Goal: Task Accomplishment & Management: Complete application form

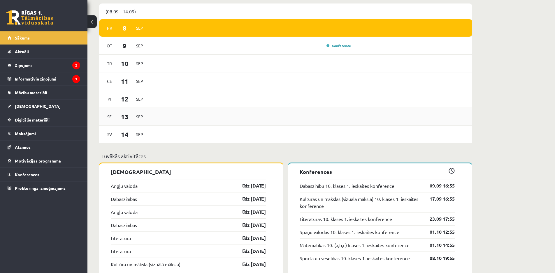
scroll to position [356, 0]
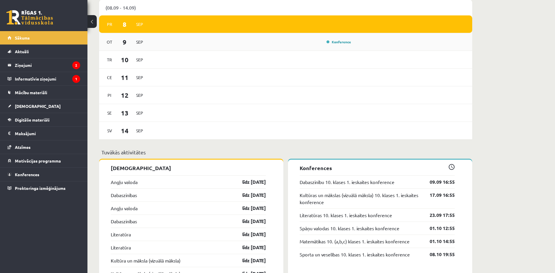
click at [324, 49] on div "[DATE] Konference" at bounding box center [285, 42] width 373 height 18
click at [296, 42] on div "Konference" at bounding box center [251, 42] width 203 height 6
click at [297, 44] on div "Konference" at bounding box center [251, 42] width 203 height 6
click at [344, 41] on link "Konference" at bounding box center [338, 42] width 24 height 5
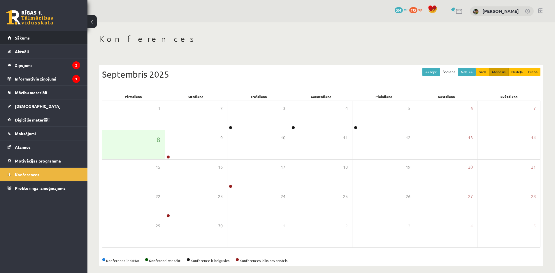
click at [38, 38] on link "Sākums" at bounding box center [44, 37] width 73 height 13
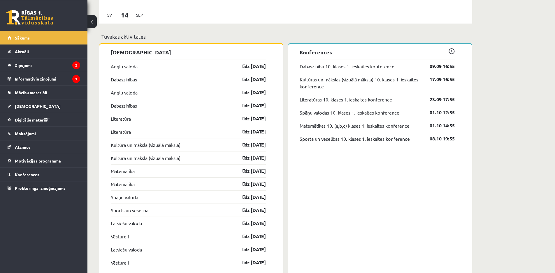
scroll to position [475, 0]
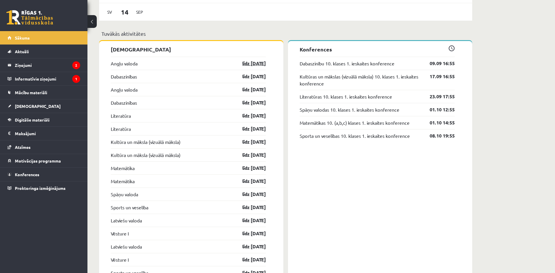
click at [252, 65] on link "līdz [DATE]" at bounding box center [249, 63] width 34 height 7
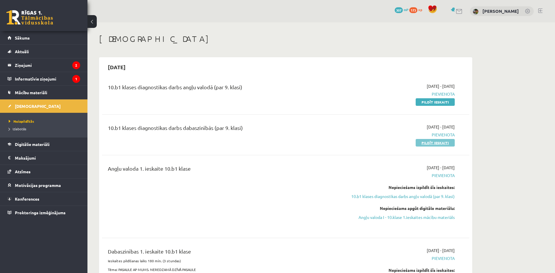
click at [444, 143] on link "Pildīt ieskaiti" at bounding box center [434, 143] width 39 height 8
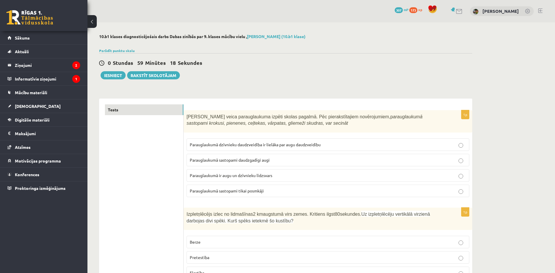
click at [463, 159] on p "Parauglaukumā sastopami daudzgadīgi augi" at bounding box center [328, 160] width 276 height 6
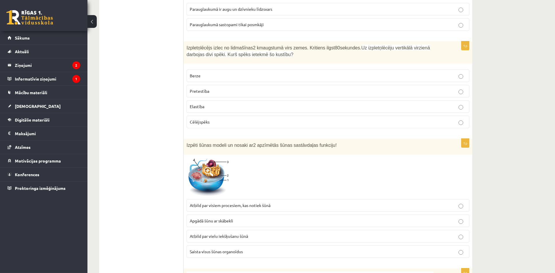
scroll to position [181, 0]
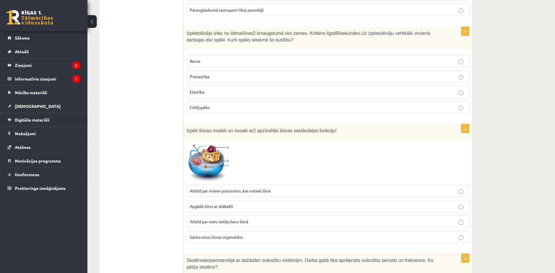
click at [463, 76] on p "Pretestība" at bounding box center [328, 77] width 276 height 6
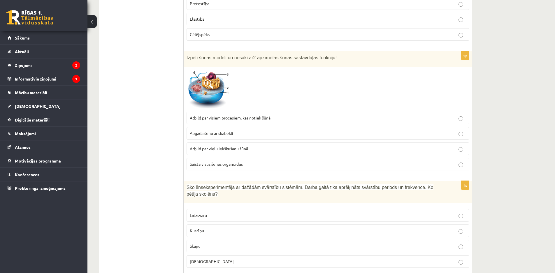
scroll to position [270, 0]
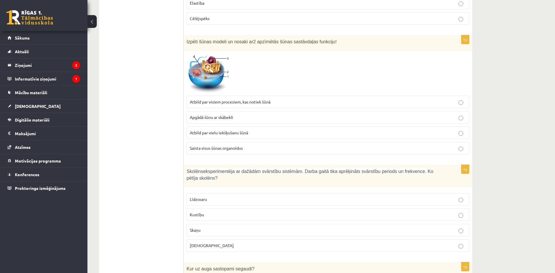
click at [284, 103] on p "Atbild par visiem procesiem, kas notiek šūnā" at bounding box center [328, 102] width 276 height 6
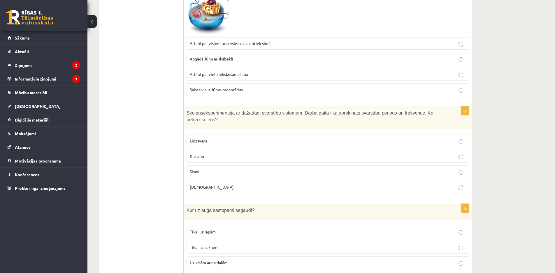
scroll to position [330, 0]
click at [330, 168] on p "Skaņu" at bounding box center [328, 171] width 276 height 6
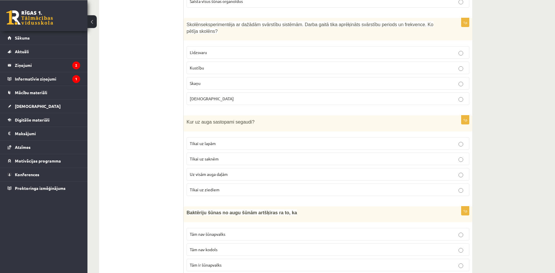
scroll to position [419, 0]
click at [252, 186] on p "Tikai uz ziediem" at bounding box center [328, 189] width 276 height 6
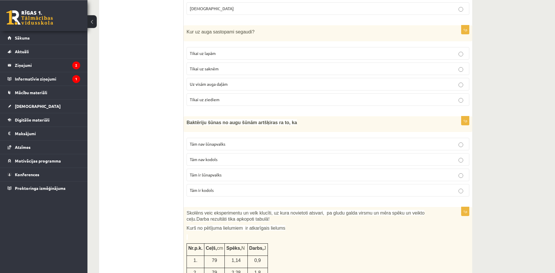
scroll to position [508, 0]
click at [273, 156] on p "Tām nav kodols" at bounding box center [328, 159] width 276 height 6
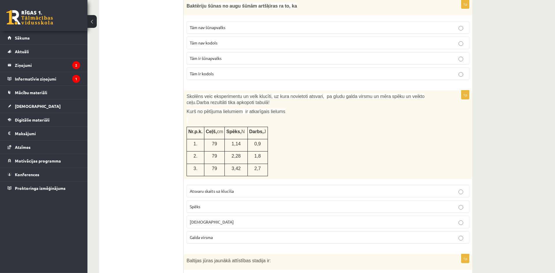
scroll to position [627, 0]
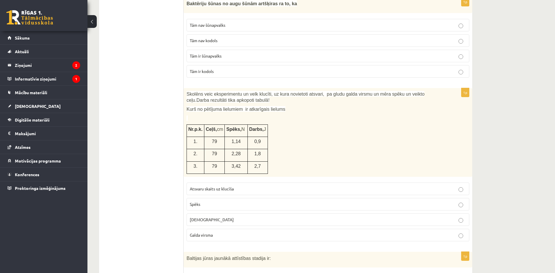
drag, startPoint x: 226, startPoint y: 198, endPoint x: 225, endPoint y: 203, distance: 5.0
click at [225, 203] on label "Spēks" at bounding box center [327, 204] width 283 height 13
click at [227, 198] on label "Spēks" at bounding box center [327, 204] width 283 height 13
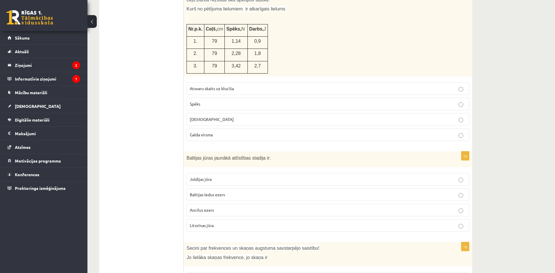
scroll to position [746, 0]
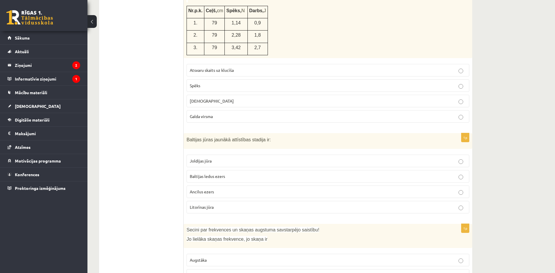
click at [304, 158] on p "Joldijas jūra" at bounding box center [328, 161] width 276 height 6
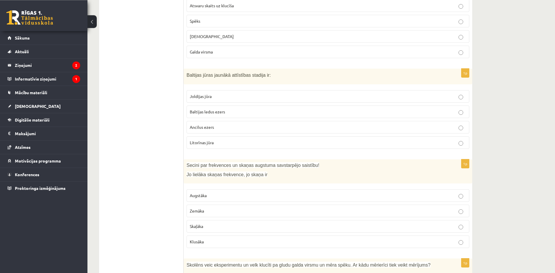
scroll to position [835, 0]
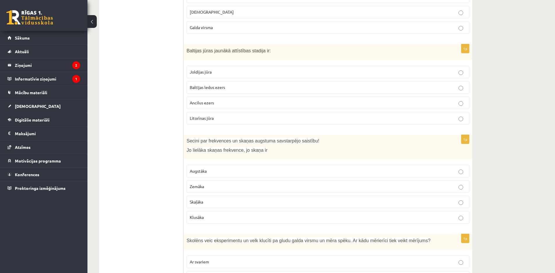
click at [262, 196] on label "Skaļāka" at bounding box center [327, 202] width 283 height 13
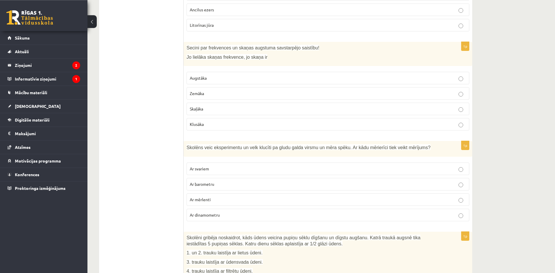
scroll to position [954, 0]
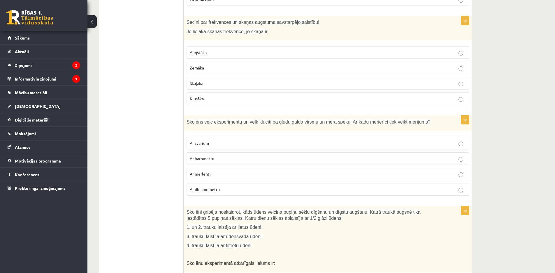
click at [246, 183] on label "Ar dinamometru" at bounding box center [327, 189] width 283 height 13
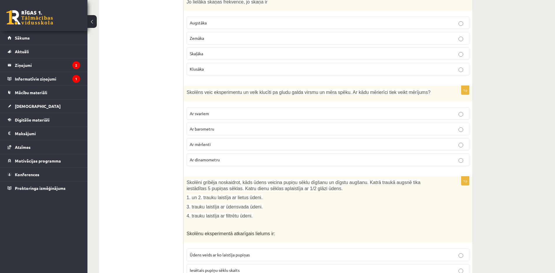
scroll to position [1132, 0]
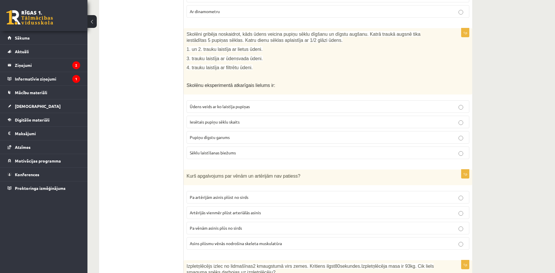
click at [247, 104] on span "Ūdens veids ar ko laistīja pupiņas" at bounding box center [220, 106] width 60 height 5
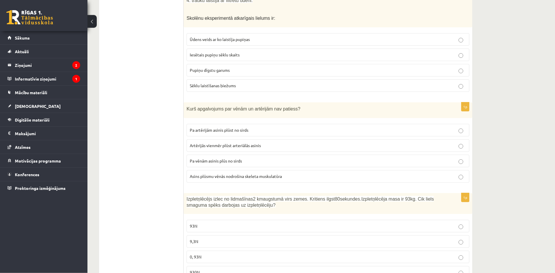
scroll to position [1221, 0]
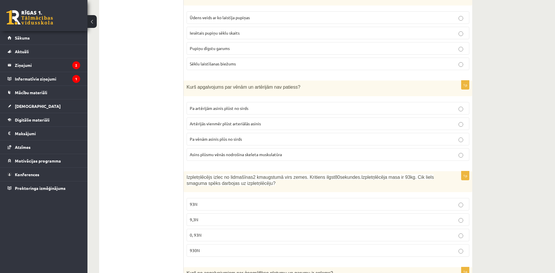
click at [218, 121] on span "Artērijās vienmēr plūst arteriālās asinis" at bounding box center [225, 123] width 71 height 5
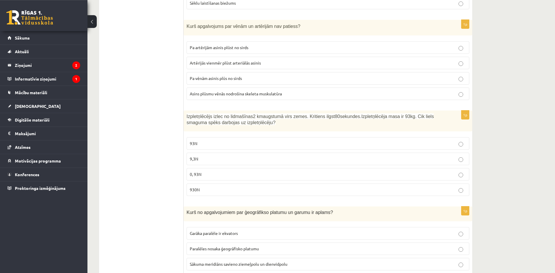
scroll to position [1280, 0]
click at [463, 188] on p "930N" at bounding box center [328, 191] width 276 height 6
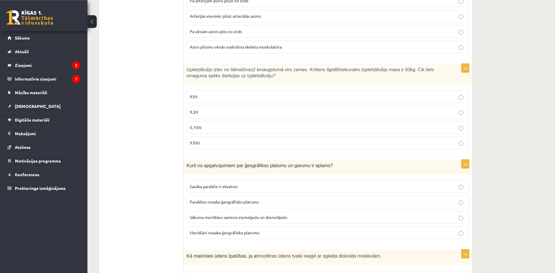
scroll to position [1340, 0]
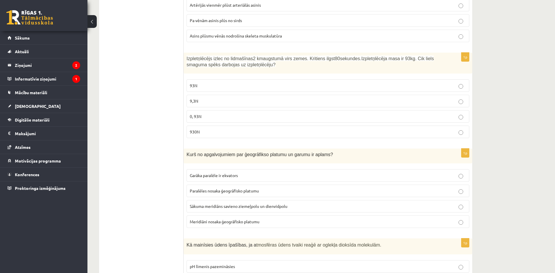
click at [296, 219] on p "Meridiāni nosaka ģeogrāfisko platumu" at bounding box center [328, 222] width 276 height 6
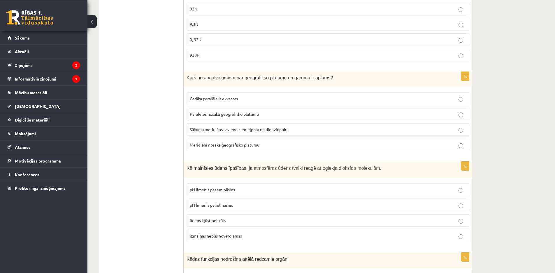
scroll to position [1429, 0]
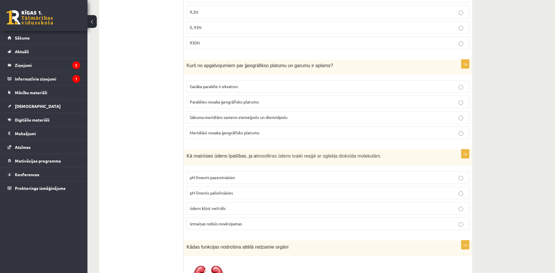
click at [315, 172] on label "pH līmenis pazemināsies" at bounding box center [327, 178] width 283 height 13
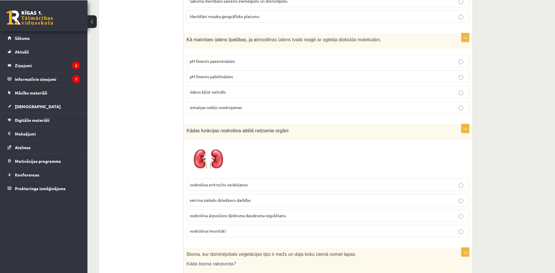
scroll to position [1548, 0]
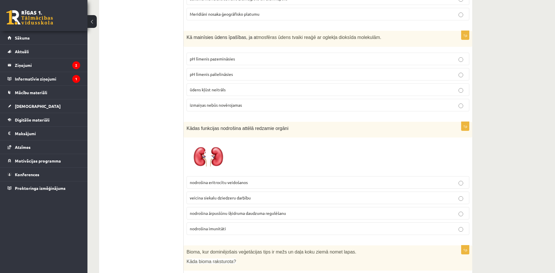
click at [295, 211] on p "nodrošina ārpusšūnu šķidruma daudzuma regulēšanu" at bounding box center [328, 214] width 276 height 6
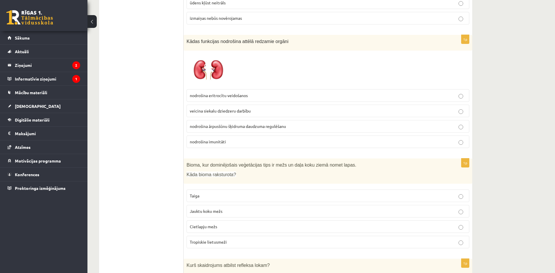
scroll to position [1637, 0]
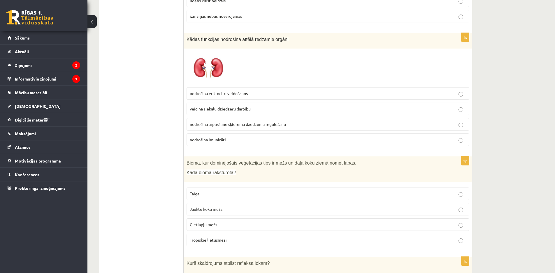
click at [289, 207] on p "Jauktu koku mežs" at bounding box center [328, 210] width 276 height 6
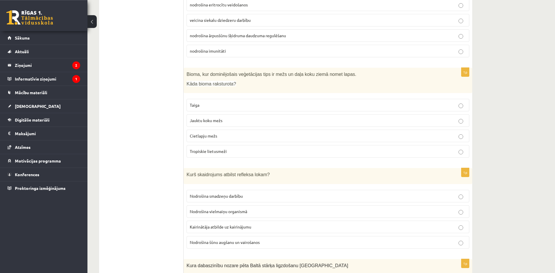
scroll to position [1726, 0]
click at [289, 190] on label "Nodrošina smadzeņu darbību" at bounding box center [327, 196] width 283 height 13
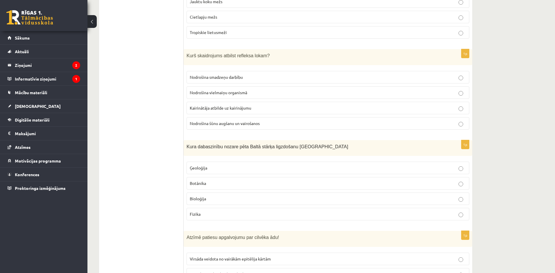
click at [280, 196] on p "Bioloģija" at bounding box center [328, 199] width 276 height 6
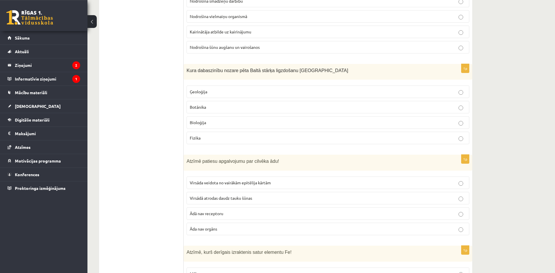
scroll to position [1934, 0]
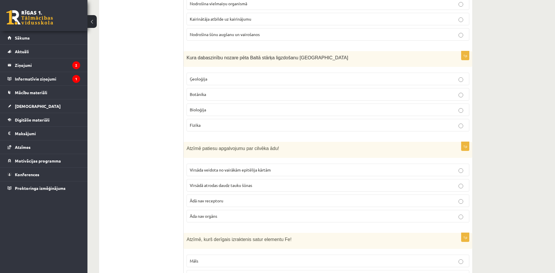
click at [263, 167] on span "Virsāda veidota no vairākām epitēlija kārtām" at bounding box center [230, 169] width 81 height 5
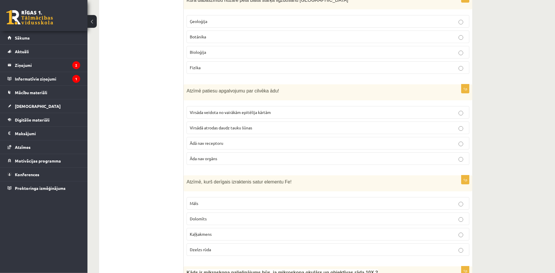
scroll to position [1993, 0]
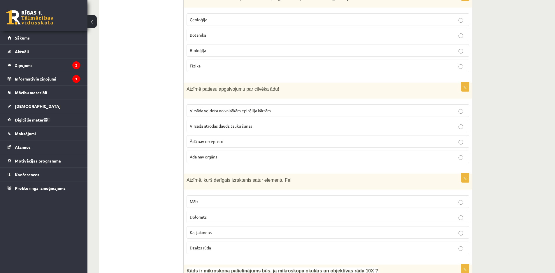
click at [396, 245] on p "Dzelzs rūda" at bounding box center [328, 248] width 276 height 6
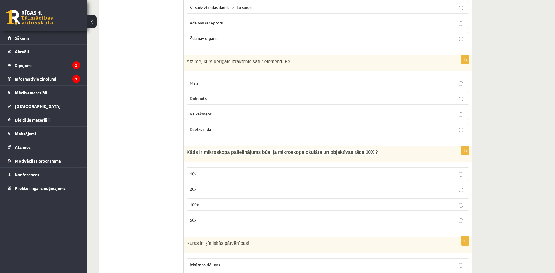
click at [463, 202] on p "100x" at bounding box center [328, 205] width 276 height 6
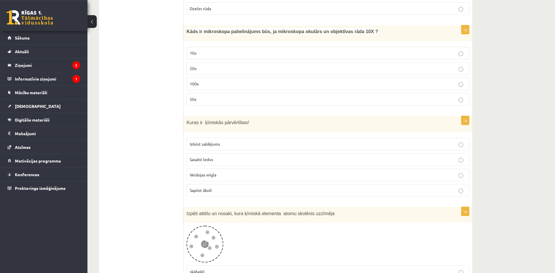
scroll to position [2231, 0]
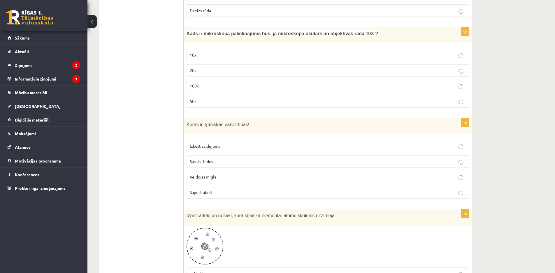
click at [460, 190] on p "Sapūst āboli" at bounding box center [328, 193] width 276 height 6
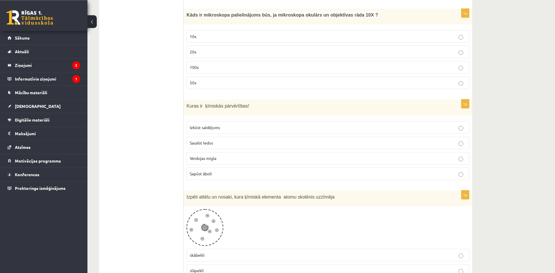
scroll to position [2320, 0]
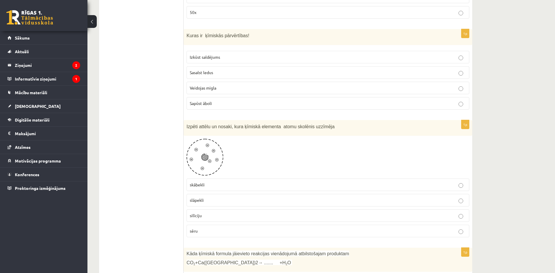
click at [400, 182] on p "skābekli" at bounding box center [328, 185] width 276 height 6
click at [401, 197] on p "slāpekli" at bounding box center [328, 200] width 276 height 6
click at [410, 182] on p "skābekli" at bounding box center [328, 185] width 276 height 6
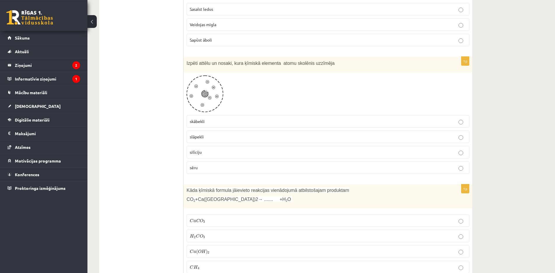
scroll to position [2409, 0]
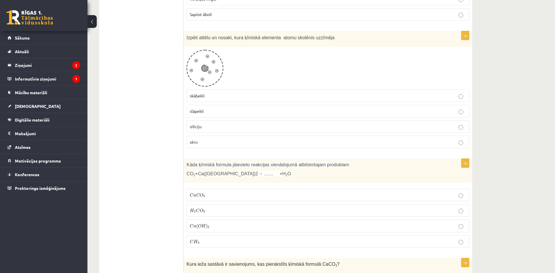
click at [256, 189] on label "C a C O 3 C a C O 3" at bounding box center [327, 195] width 283 height 13
click at [252, 223] on p "C a ( O H ) 2 C a ( O H ) 2" at bounding box center [328, 226] width 276 height 6
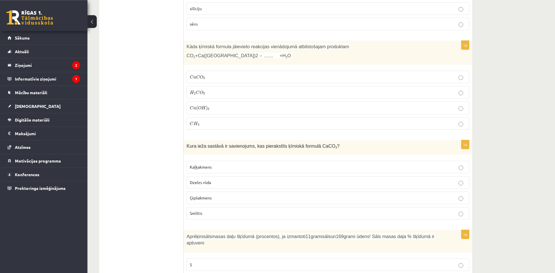
scroll to position [2528, 0]
click at [231, 164] on p "Kaļķakmens" at bounding box center [328, 167] width 276 height 6
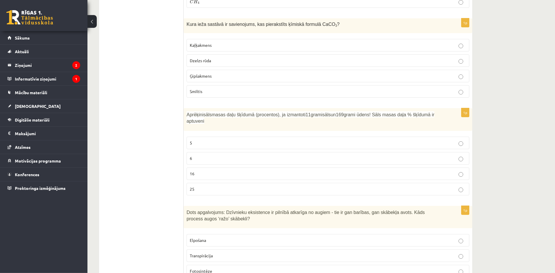
scroll to position [2647, 0]
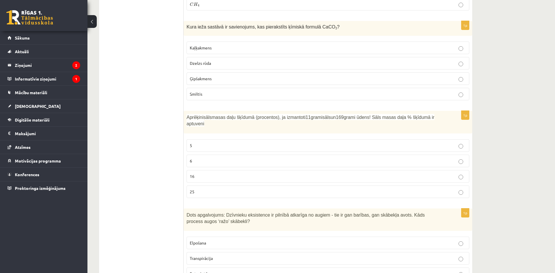
click at [415, 158] on p "6" at bounding box center [328, 161] width 276 height 6
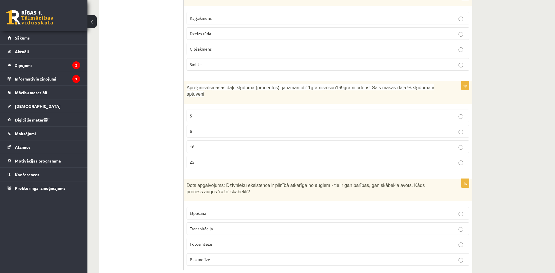
click at [362, 241] on p "Fotosintēze" at bounding box center [328, 244] width 276 height 6
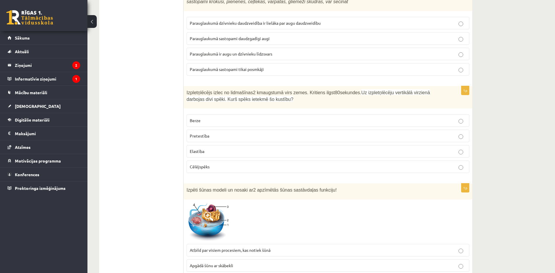
scroll to position [0, 0]
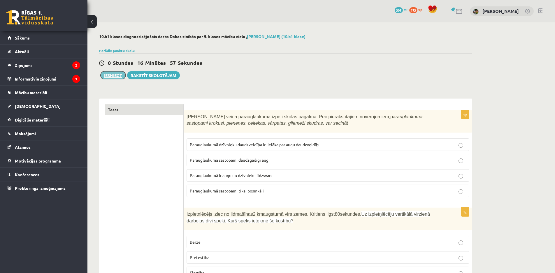
click at [115, 77] on button "Iesniegt" at bounding box center [112, 75] width 25 height 8
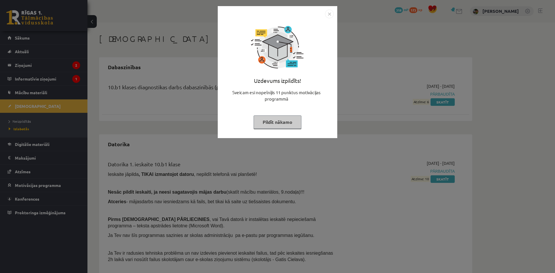
click at [329, 13] on img "Close" at bounding box center [329, 14] width 9 height 9
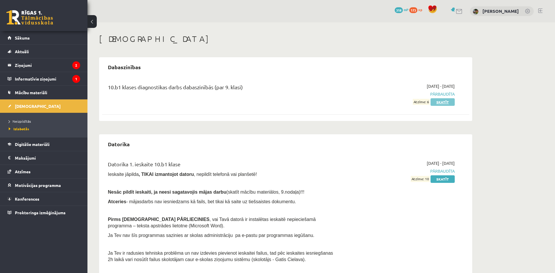
click at [444, 102] on link "Skatīt" at bounding box center [442, 102] width 24 height 8
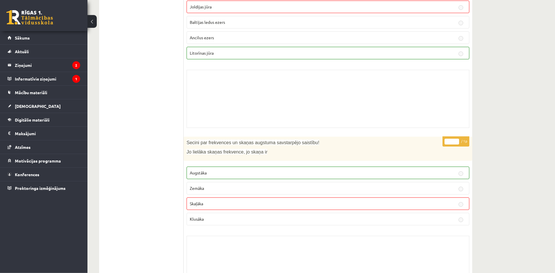
scroll to position [1367, 0]
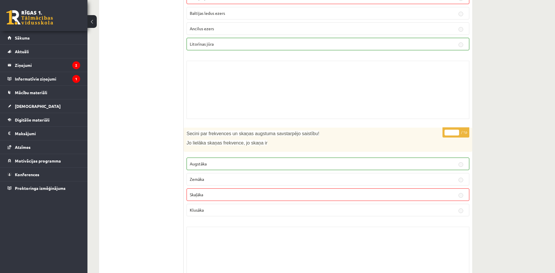
click at [435, 192] on p "Skaļāka" at bounding box center [328, 195] width 276 height 6
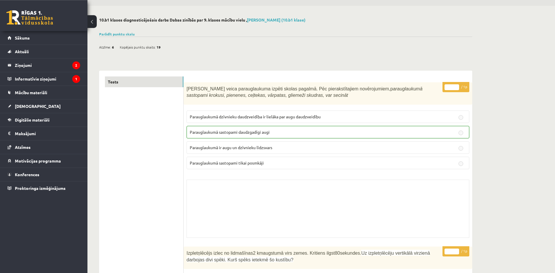
scroll to position [0, 0]
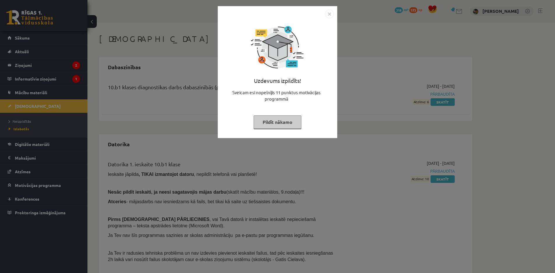
click at [329, 12] on img "Close" at bounding box center [329, 14] width 9 height 9
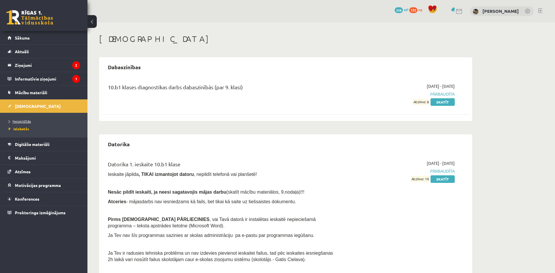
click at [26, 123] on link "Neizpildītās" at bounding box center [45, 121] width 73 height 5
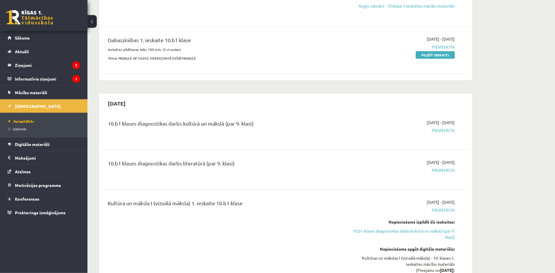
scroll to position [178, 0]
